Goal: Task Accomplishment & Management: Use online tool/utility

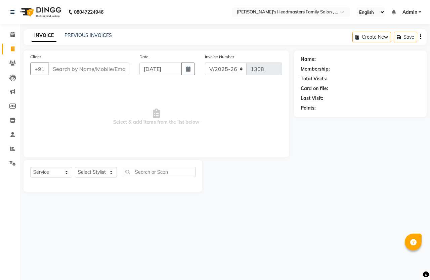
select select "7213"
select select "service"
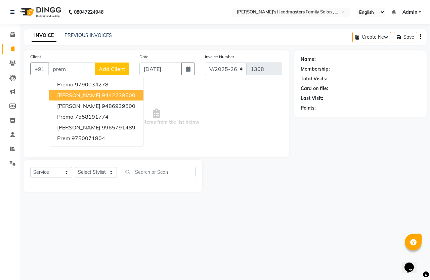
click at [104, 96] on ngb-highlight "9442239500" at bounding box center [119, 95] width 34 height 7
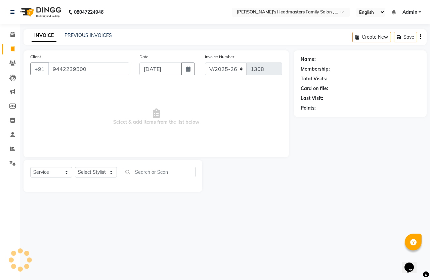
type input "9442239500"
select select "1: Object"
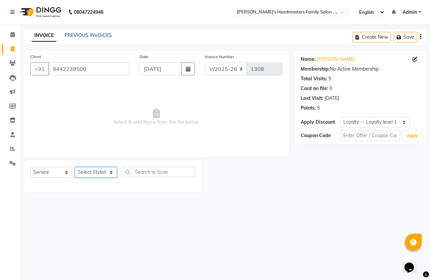
click at [98, 170] on select "Select Stylist [PERSON_NAME] [PERSON_NAME]" at bounding box center [96, 172] width 42 height 10
select select "61185"
click at [75, 167] on select "Select Stylist [PERSON_NAME] [PERSON_NAME]" at bounding box center [96, 172] width 42 height 10
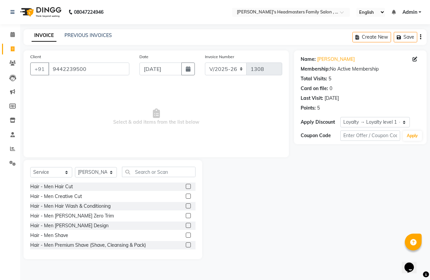
click at [186, 214] on label at bounding box center [188, 215] width 5 height 5
click at [186, 214] on input "checkbox" at bounding box center [188, 215] width 4 height 4
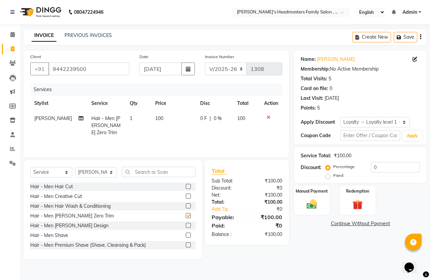
checkbox input "false"
click at [314, 215] on div "Manual Payment" at bounding box center [311, 200] width 37 height 31
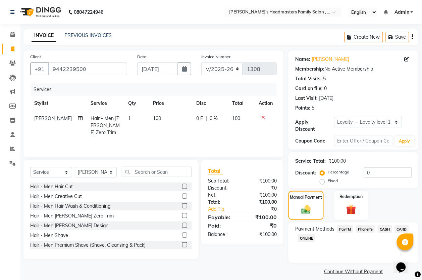
click at [346, 229] on span "PayTM" at bounding box center [345, 229] width 16 height 8
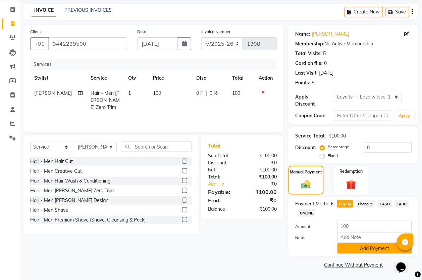
click at [364, 251] on button "Add Payment" at bounding box center [375, 248] width 75 height 10
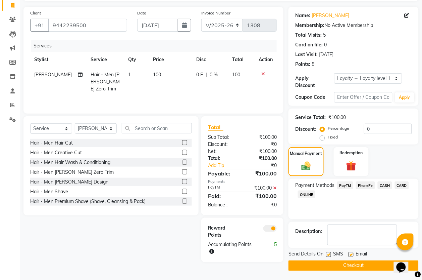
scroll to position [45, 0]
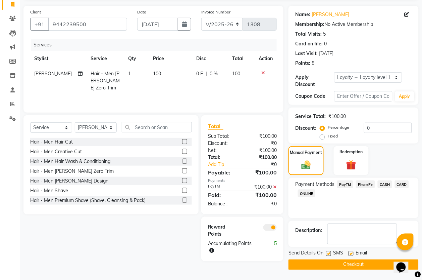
click at [364, 264] on button "Checkout" at bounding box center [354, 264] width 130 height 10
